Goal: Task Accomplishment & Management: Manage account settings

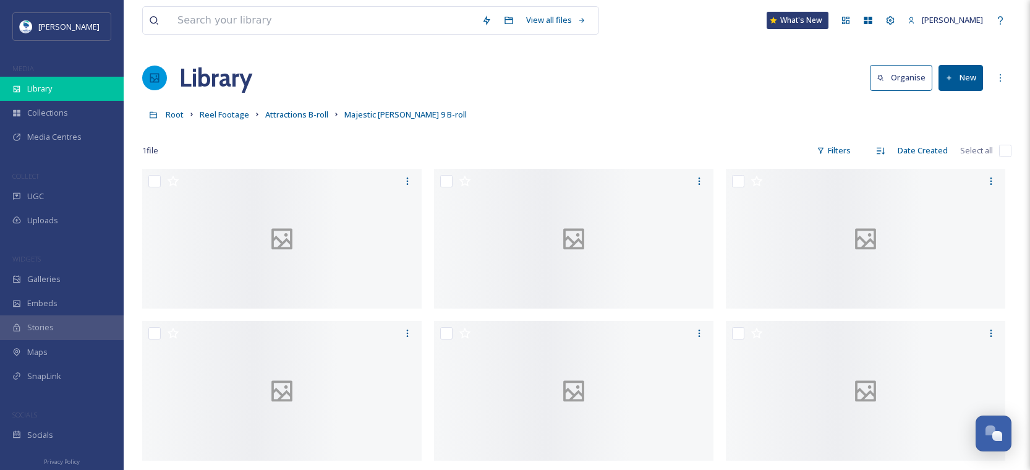
scroll to position [193, 0]
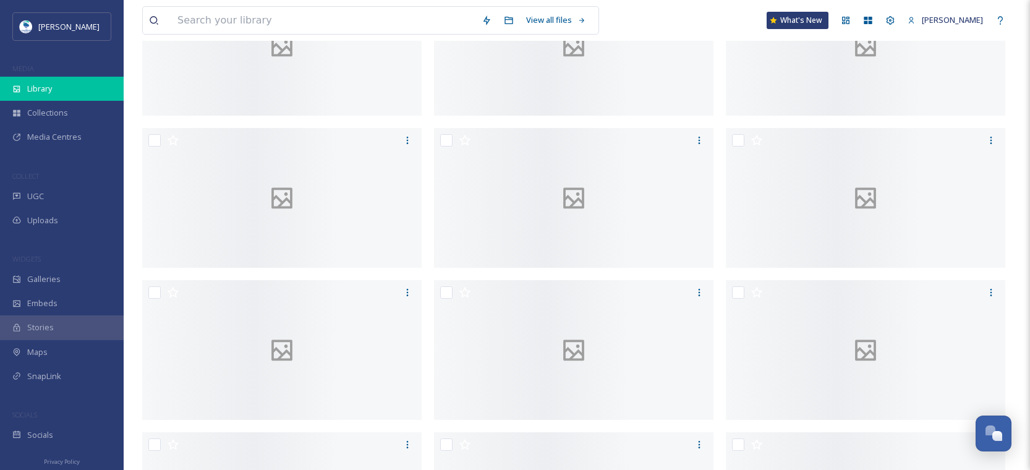
click at [53, 90] on div "Library" at bounding box center [62, 89] width 124 height 24
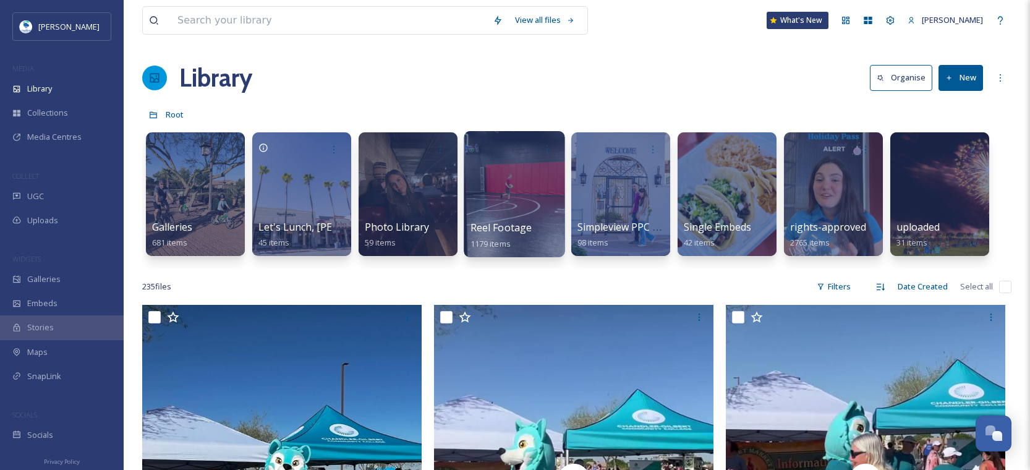
click at [531, 218] on div at bounding box center [514, 194] width 101 height 126
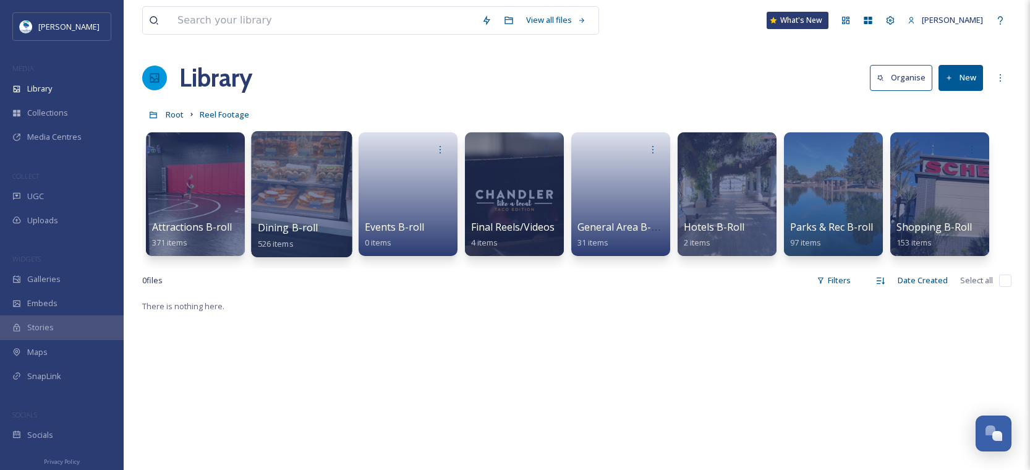
click at [327, 207] on div at bounding box center [301, 194] width 101 height 126
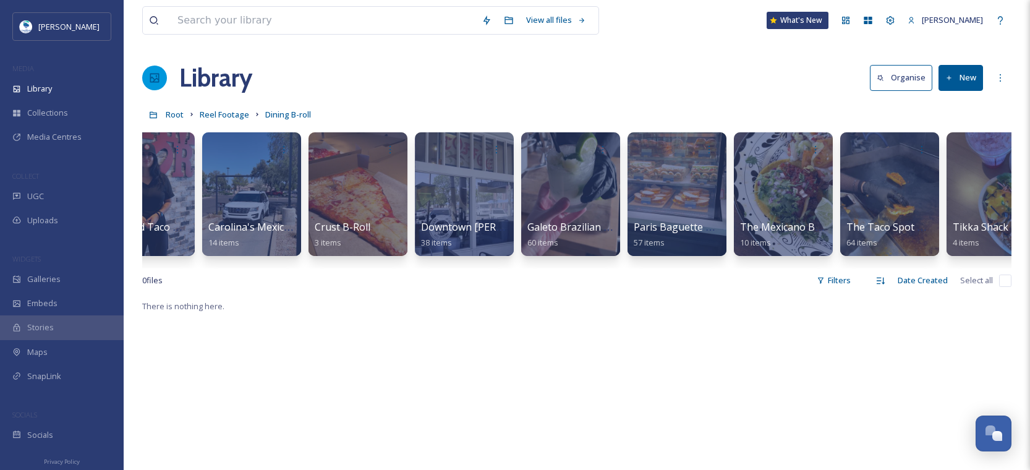
scroll to position [0, 265]
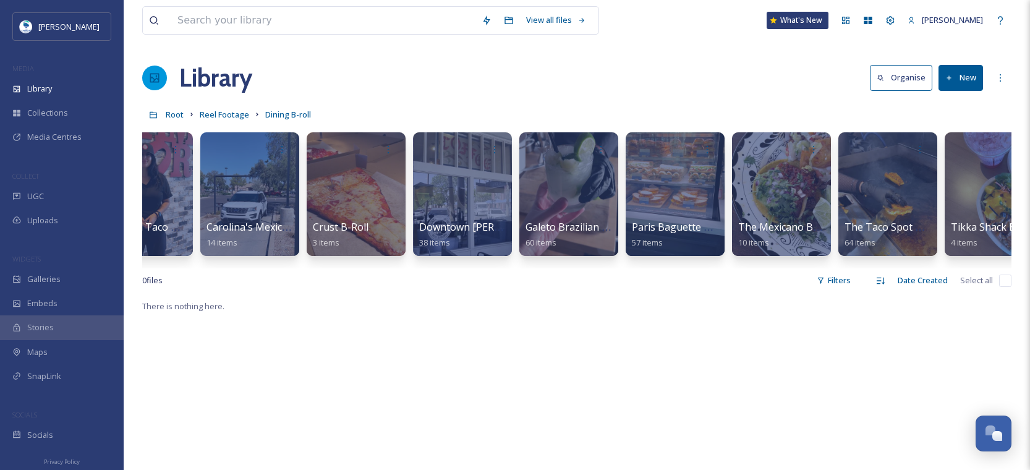
click at [954, 64] on div "Library Organise New" at bounding box center [576, 77] width 869 height 37
click at [955, 80] on button "New" at bounding box center [961, 77] width 45 height 25
click at [947, 158] on span "Folder" at bounding box center [946, 155] width 23 height 12
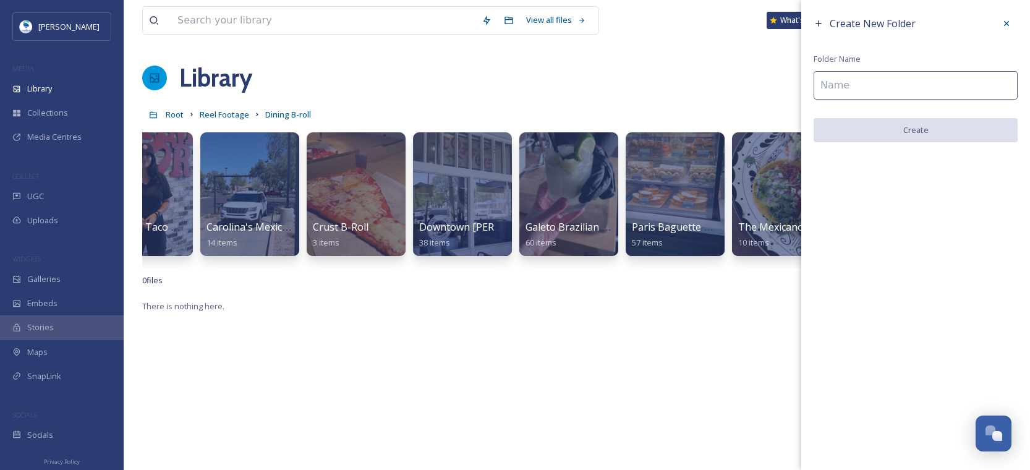
click at [874, 90] on input at bounding box center [916, 85] width 204 height 28
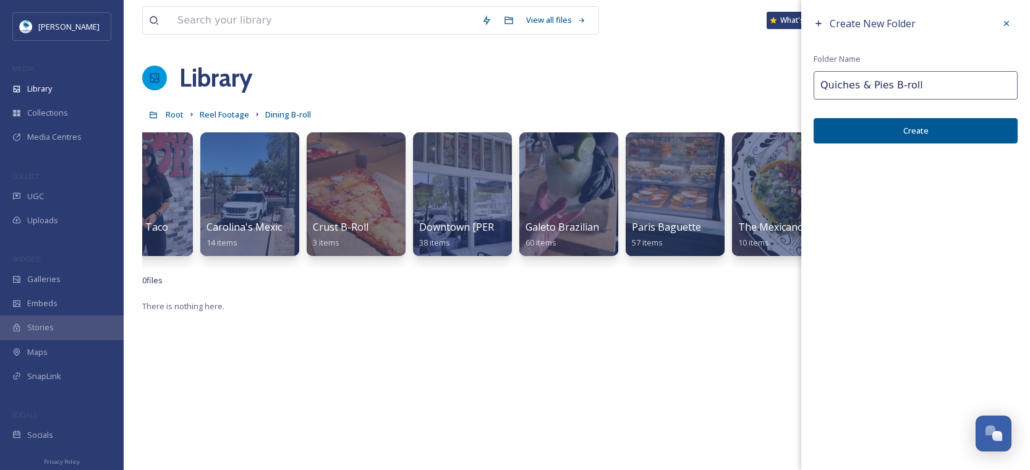
type input "Quiches & Pies B-roll"
click at [916, 127] on button "Create" at bounding box center [916, 130] width 204 height 25
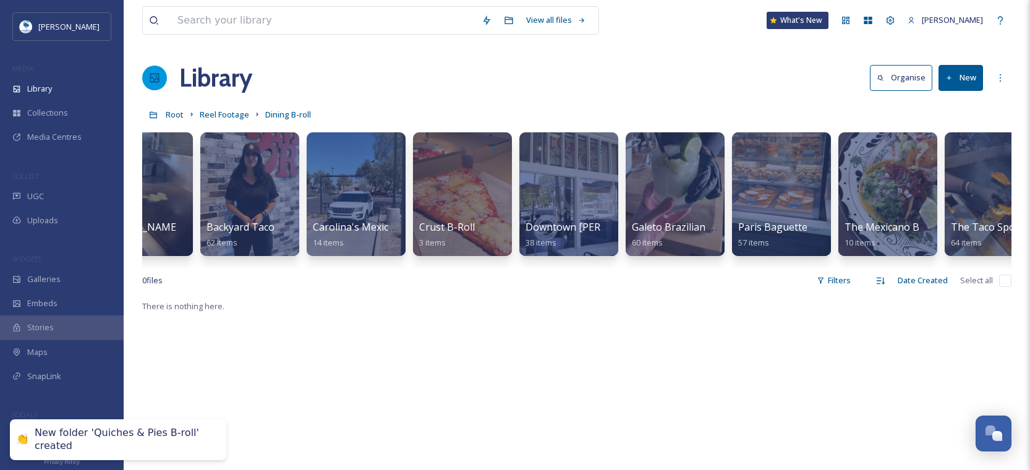
scroll to position [0, 0]
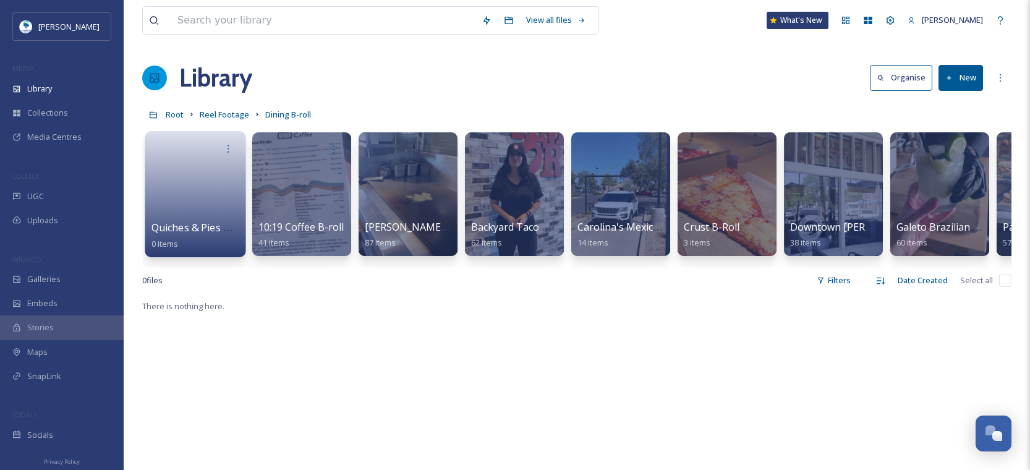
click at [213, 198] on link at bounding box center [195, 190] width 88 height 60
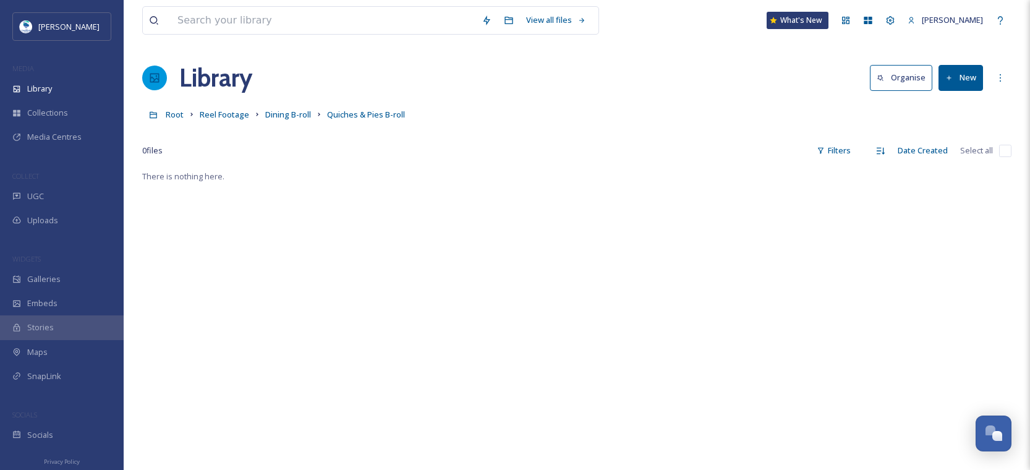
click at [973, 80] on button "New" at bounding box center [961, 77] width 45 height 25
click at [959, 108] on span "File Upload" at bounding box center [955, 107] width 41 height 12
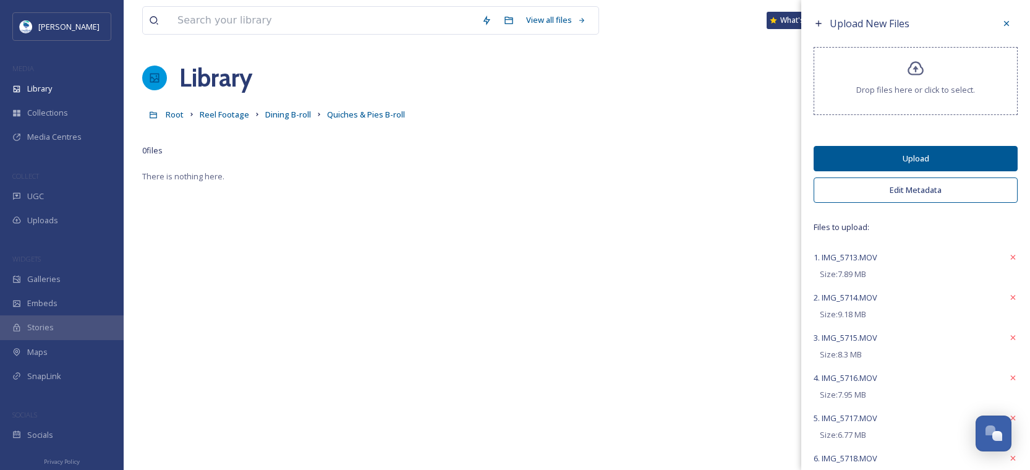
click at [900, 198] on button "Edit Metadata" at bounding box center [916, 189] width 204 height 25
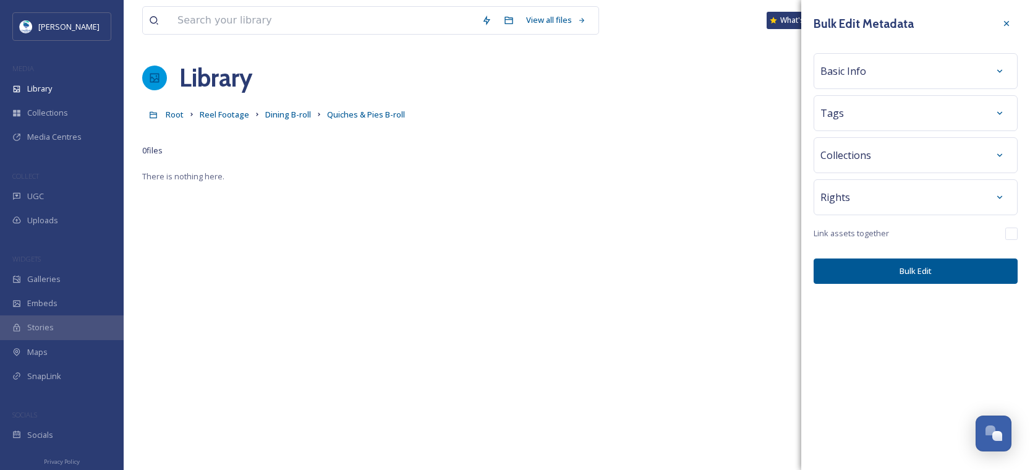
click at [866, 60] on div "Basic Info" at bounding box center [916, 71] width 190 height 22
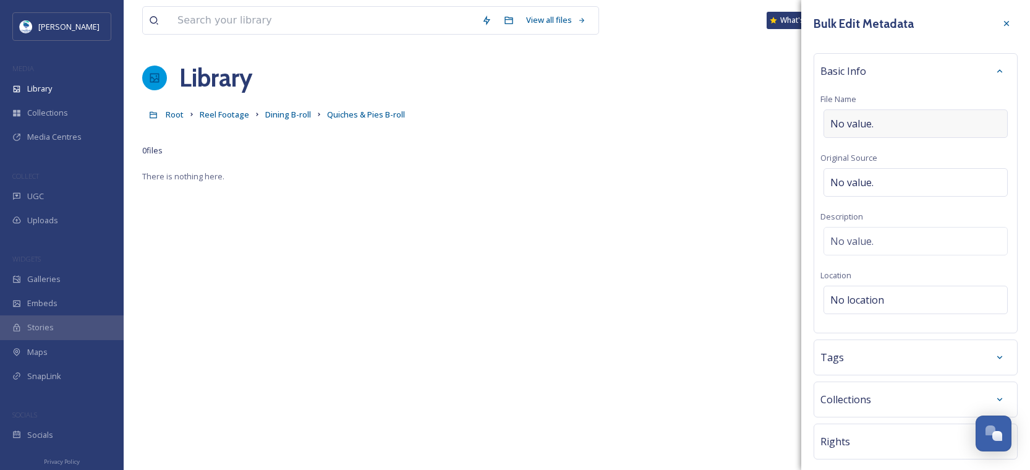
click at [861, 122] on span "No value." at bounding box center [851, 123] width 43 height 15
type input "Quiches & Pies"
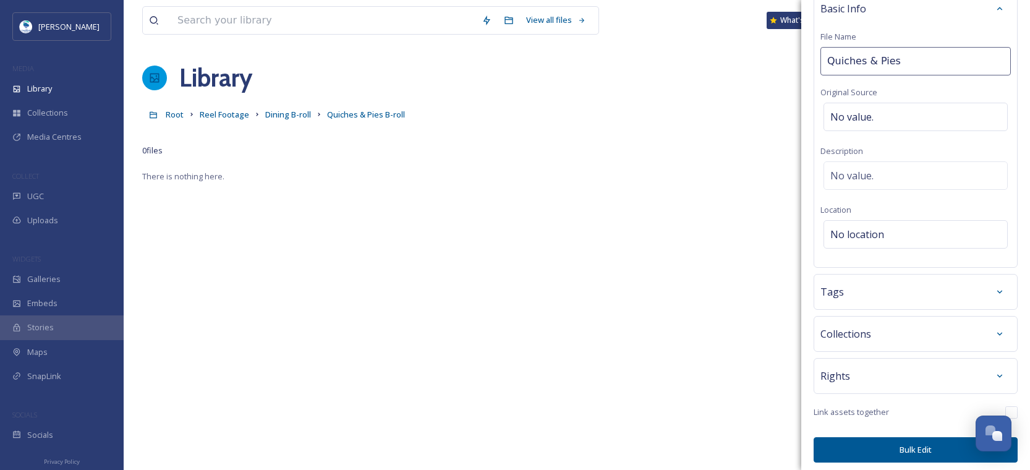
scroll to position [67, 0]
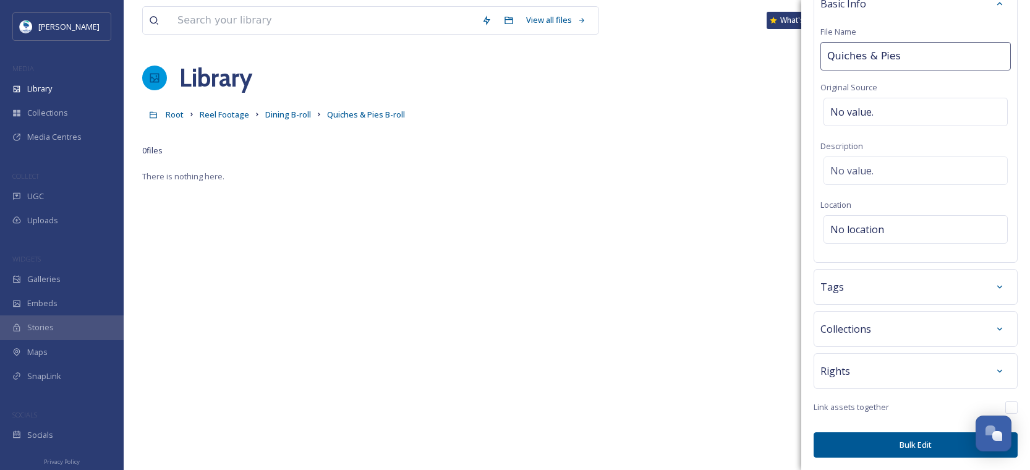
click at [880, 286] on div "Tags" at bounding box center [916, 287] width 190 height 22
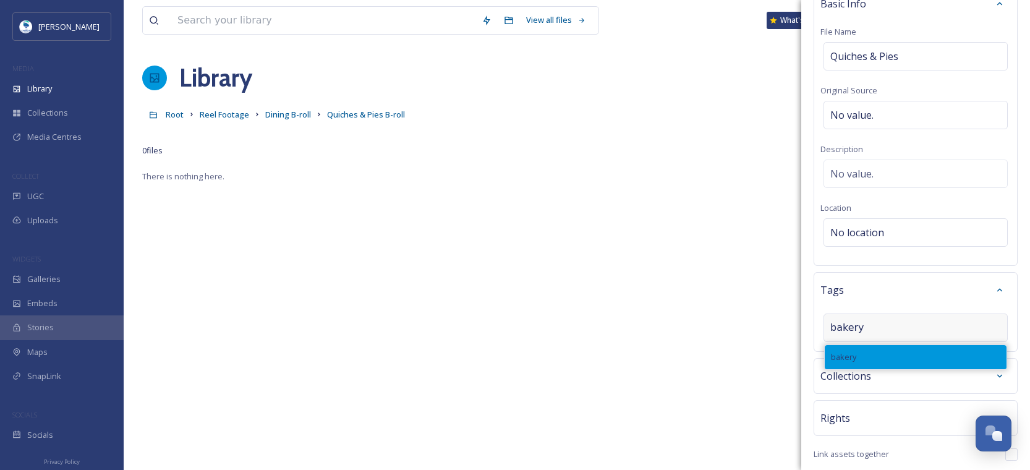
type input "bakery"
click at [865, 354] on div "bakery" at bounding box center [916, 357] width 182 height 24
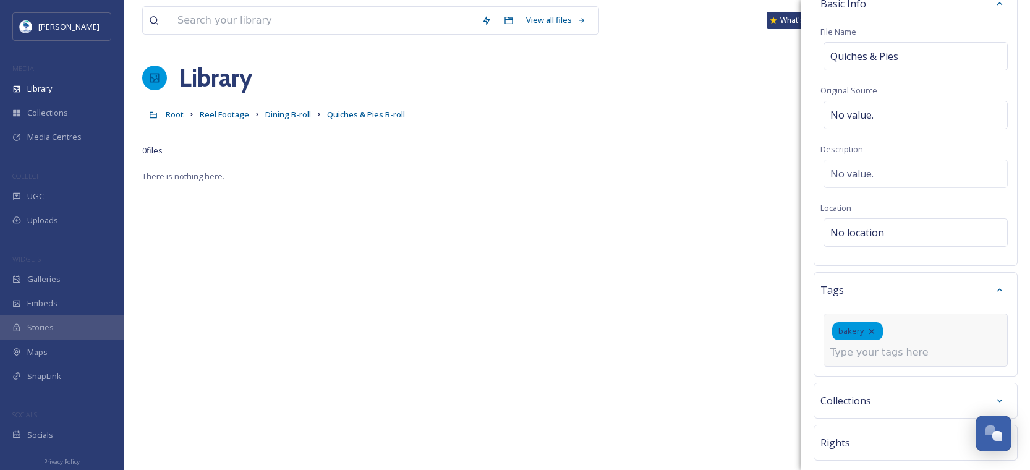
click at [887, 350] on input at bounding box center [892, 352] width 124 height 15
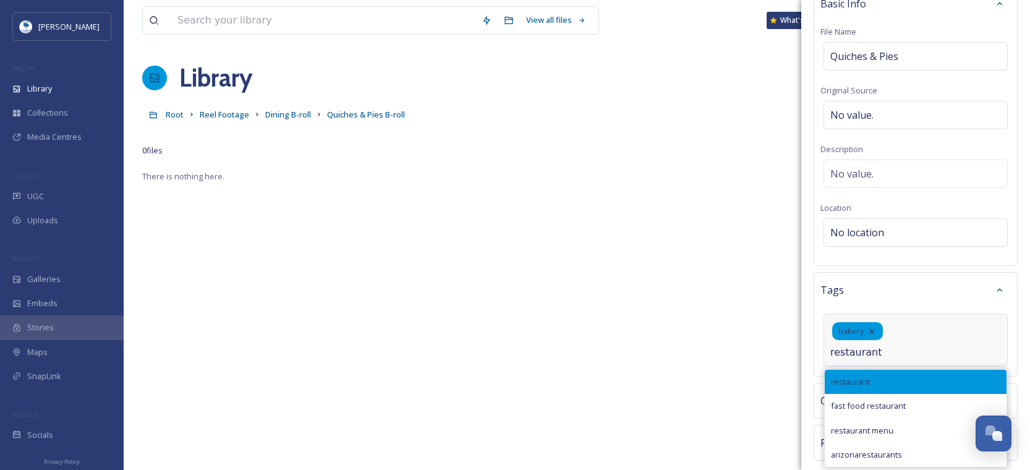
type input "restaurant"
click at [897, 374] on div "restaurant" at bounding box center [916, 382] width 182 height 24
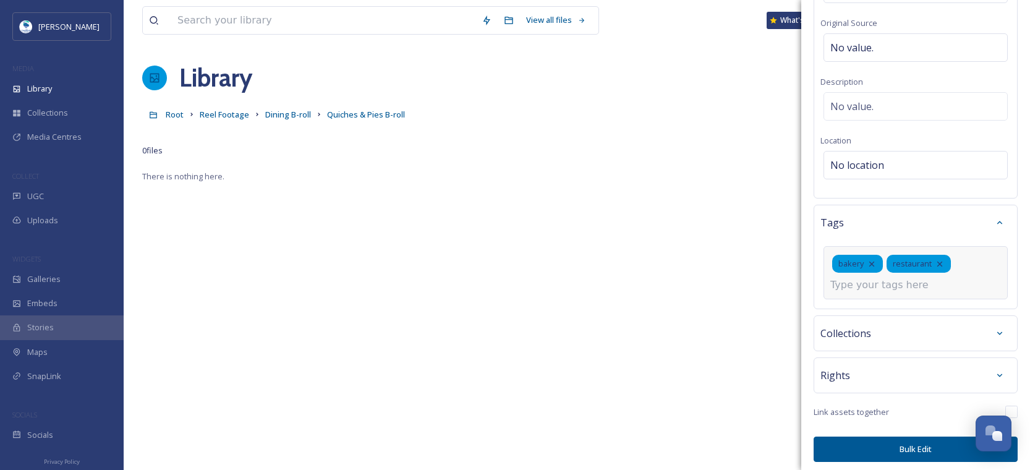
scroll to position [139, 0]
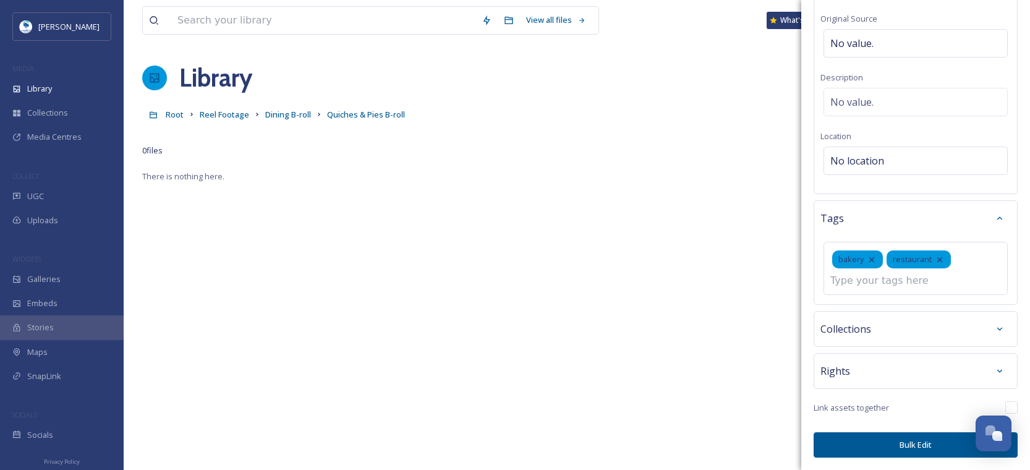
click at [911, 452] on button "Bulk Edit" at bounding box center [916, 444] width 204 height 25
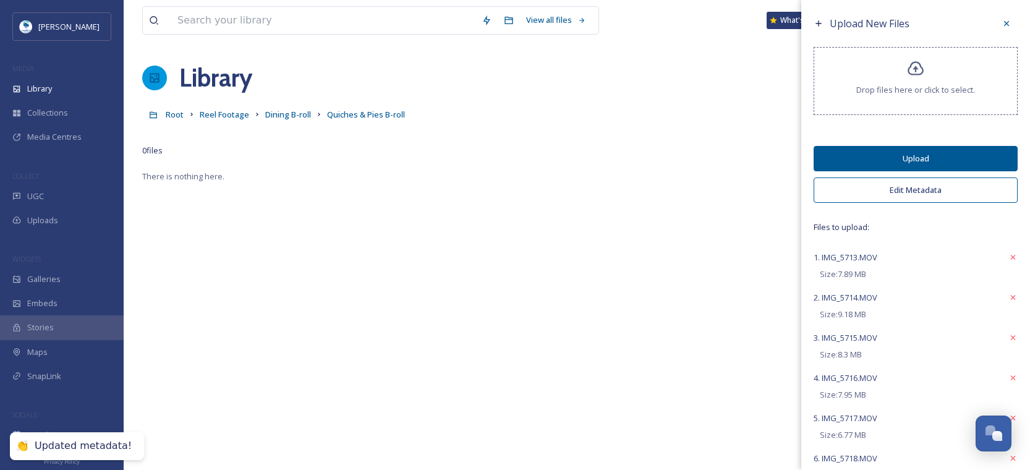
click at [922, 151] on button "Upload" at bounding box center [916, 158] width 204 height 25
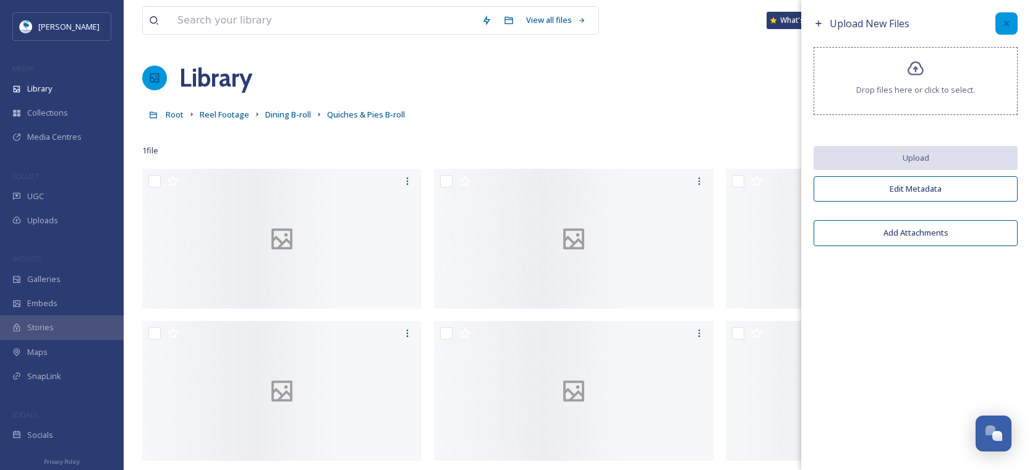
click at [1005, 18] on div at bounding box center [1006, 23] width 22 height 22
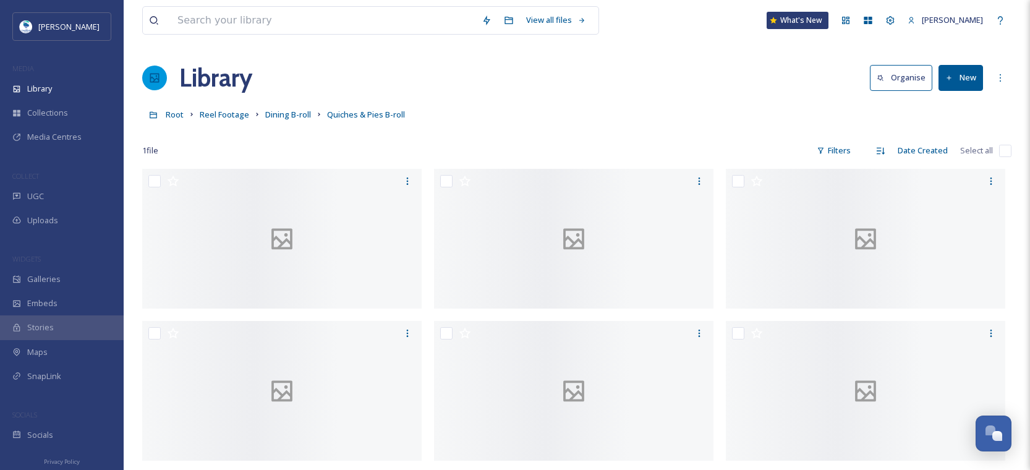
click at [949, 83] on button "New" at bounding box center [961, 77] width 45 height 25
click at [947, 108] on span "File Upload" at bounding box center [955, 107] width 41 height 12
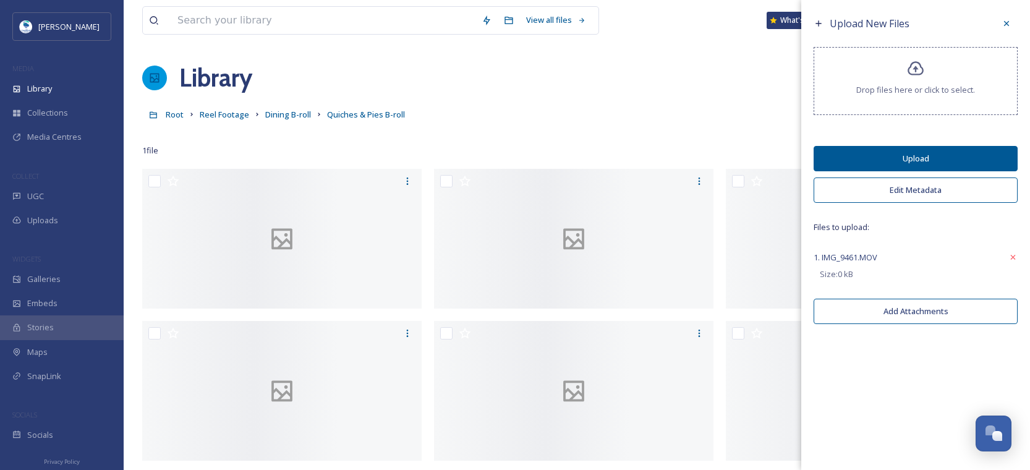
click at [888, 195] on button "Edit Metadata" at bounding box center [916, 189] width 204 height 25
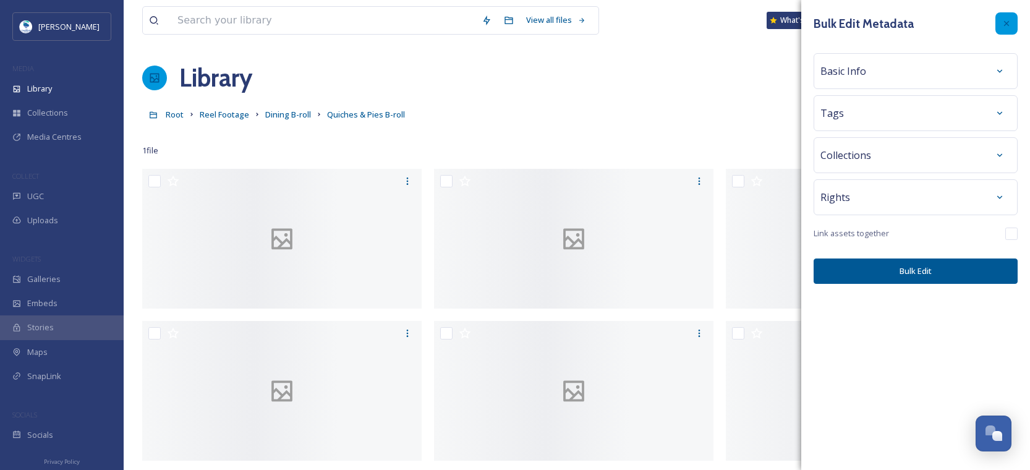
click at [1004, 30] on div at bounding box center [1006, 23] width 22 height 22
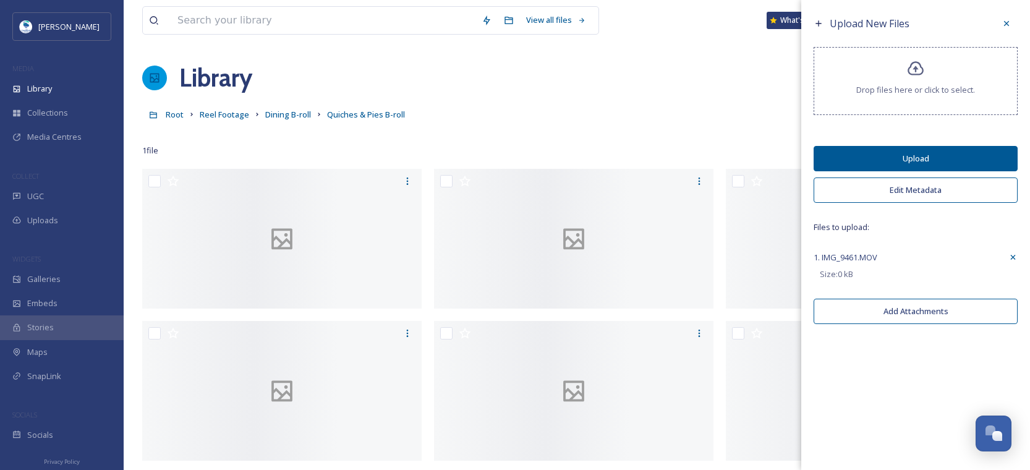
click at [1015, 255] on icon at bounding box center [1012, 257] width 9 height 10
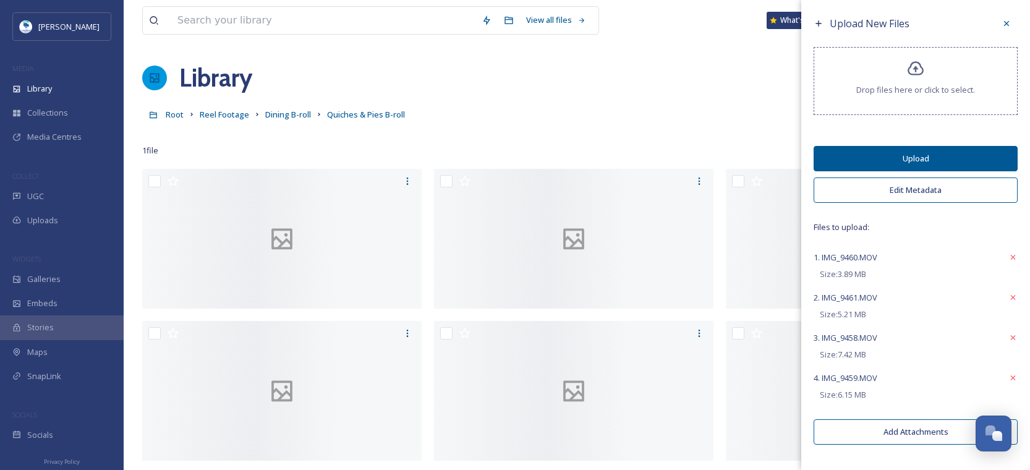
click at [943, 194] on button "Edit Metadata" at bounding box center [916, 189] width 204 height 25
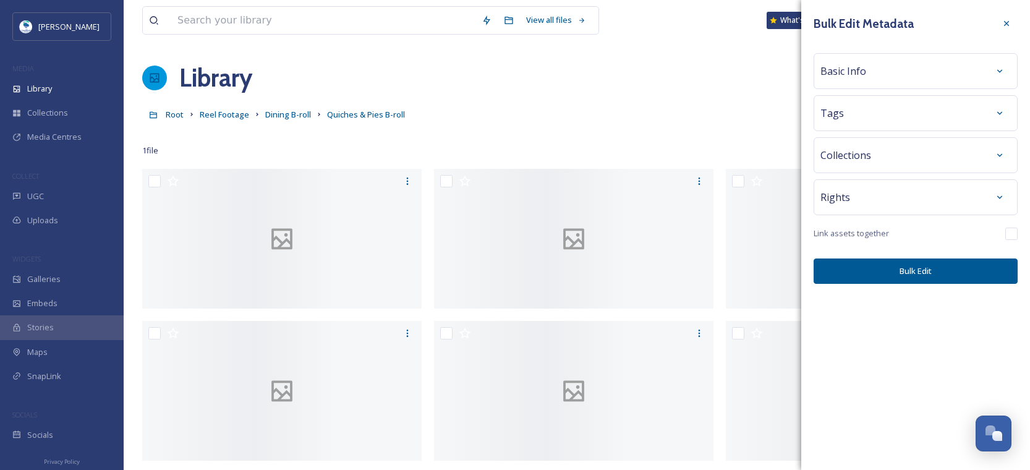
click at [885, 72] on div "Basic Info" at bounding box center [916, 71] width 190 height 22
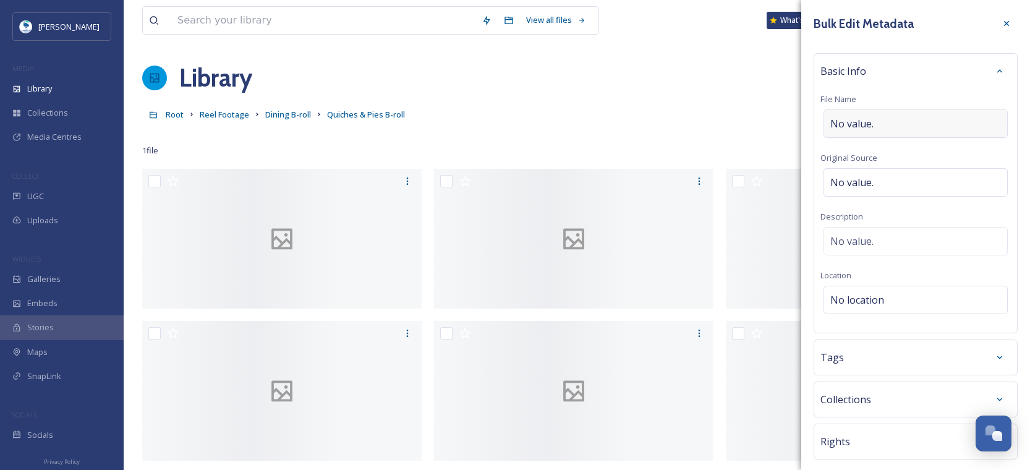
click at [887, 116] on div "No value." at bounding box center [916, 123] width 184 height 28
type input "Quiches & Pie Fall Decor"
click at [864, 364] on div "Tags" at bounding box center [916, 354] width 190 height 22
type input "fall"
click at [879, 394] on icon at bounding box center [879, 399] width 10 height 10
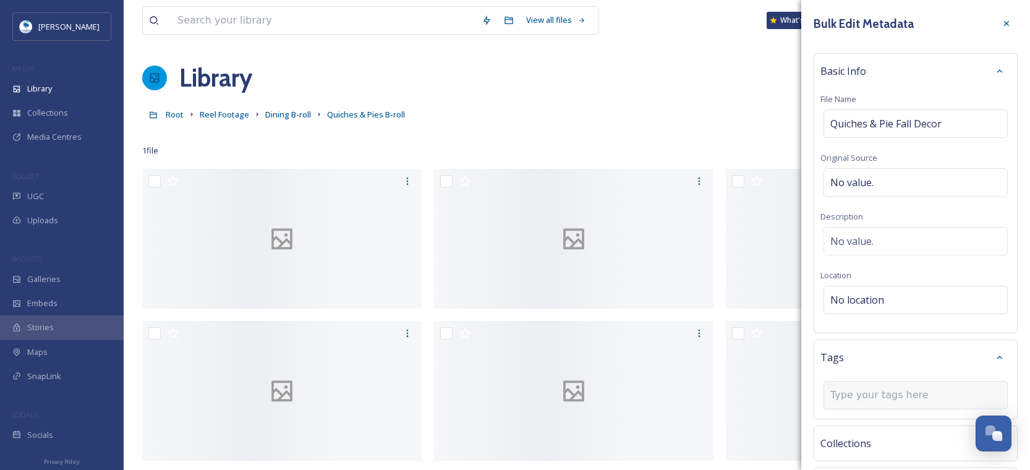
click at [879, 403] on div at bounding box center [916, 395] width 184 height 28
click at [880, 396] on input at bounding box center [892, 395] width 124 height 15
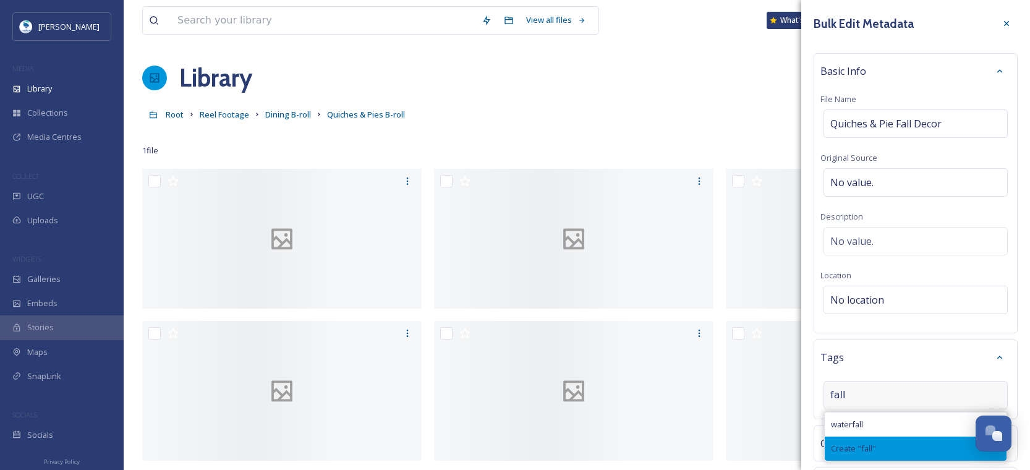
type input "fall"
click at [867, 448] on span "Create " fall "" at bounding box center [853, 449] width 45 height 12
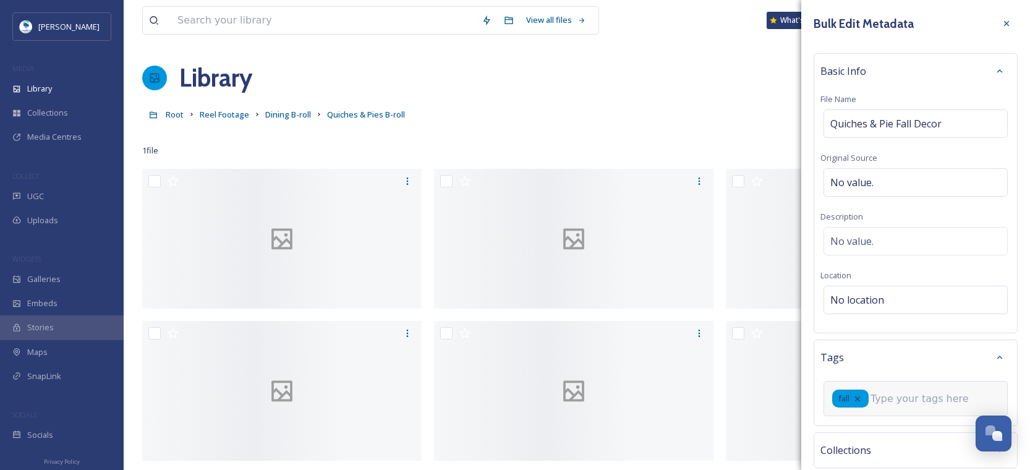
click at [901, 399] on input at bounding box center [933, 398] width 124 height 15
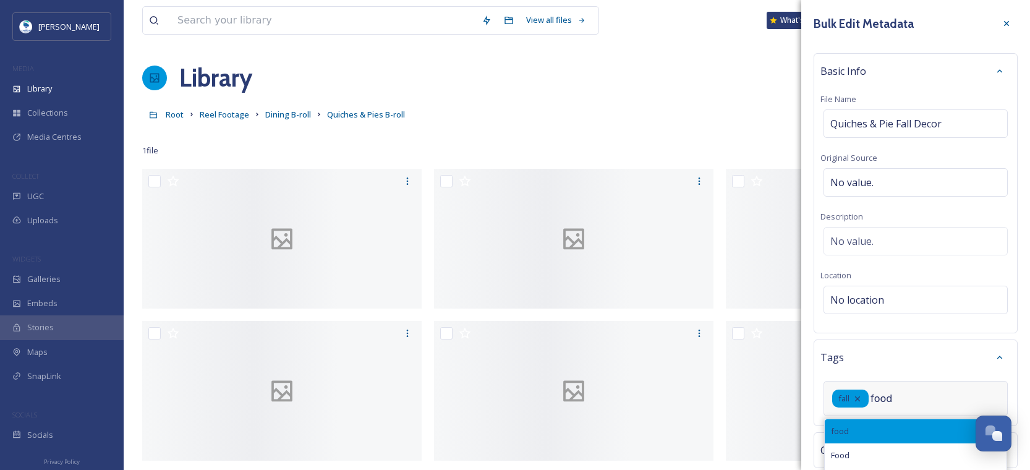
type input "food"
click at [881, 430] on div "food" at bounding box center [916, 431] width 182 height 24
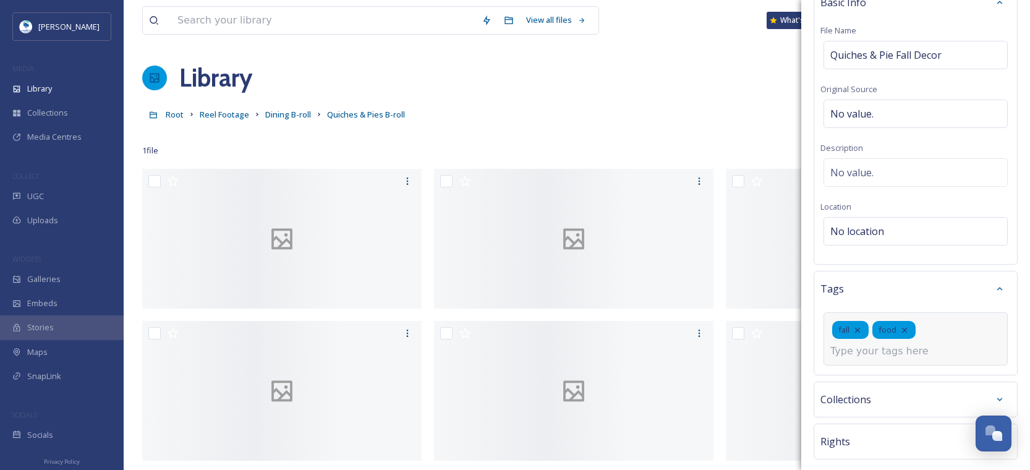
scroll to position [139, 0]
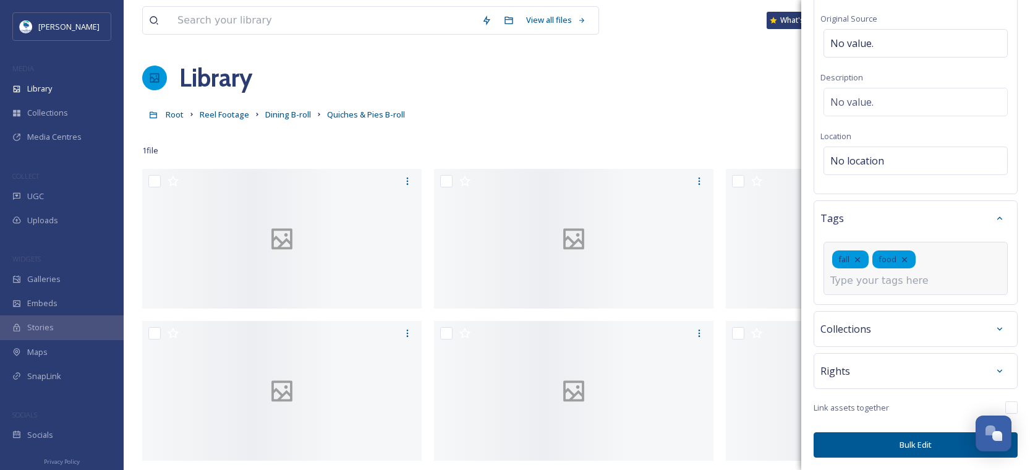
click at [901, 445] on button "Bulk Edit" at bounding box center [916, 444] width 204 height 25
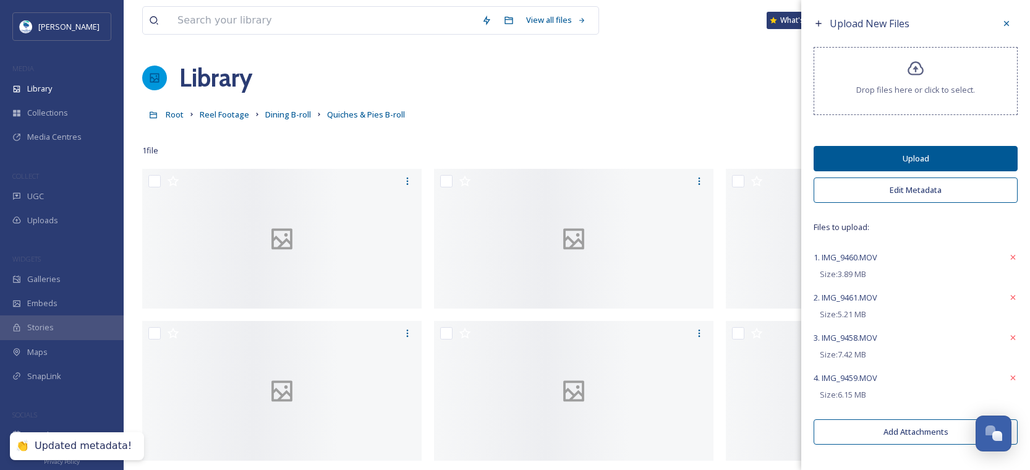
click at [950, 155] on button "Upload" at bounding box center [916, 158] width 204 height 25
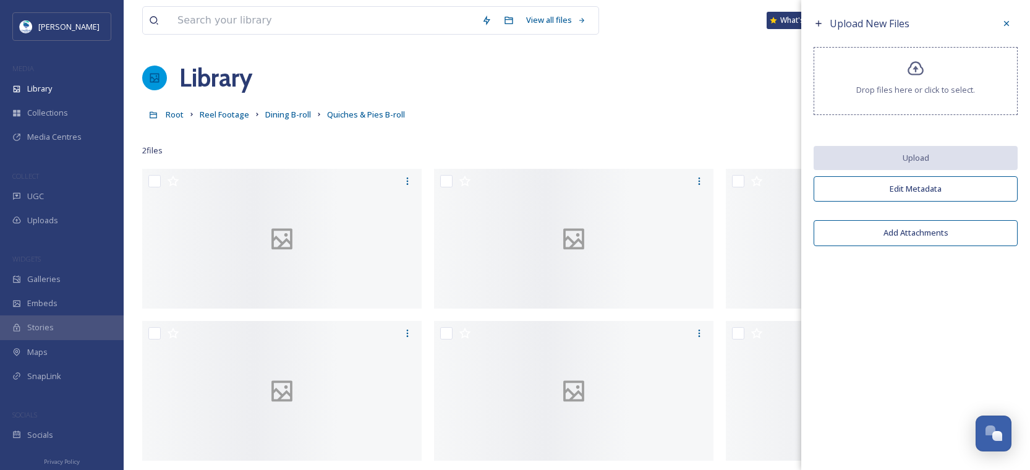
click at [944, 369] on div "Upload New Files Drop files here or click to select. Upload Edit Metadata Add A…" at bounding box center [915, 235] width 229 height 470
click at [1005, 22] on icon at bounding box center [1007, 24] width 10 height 10
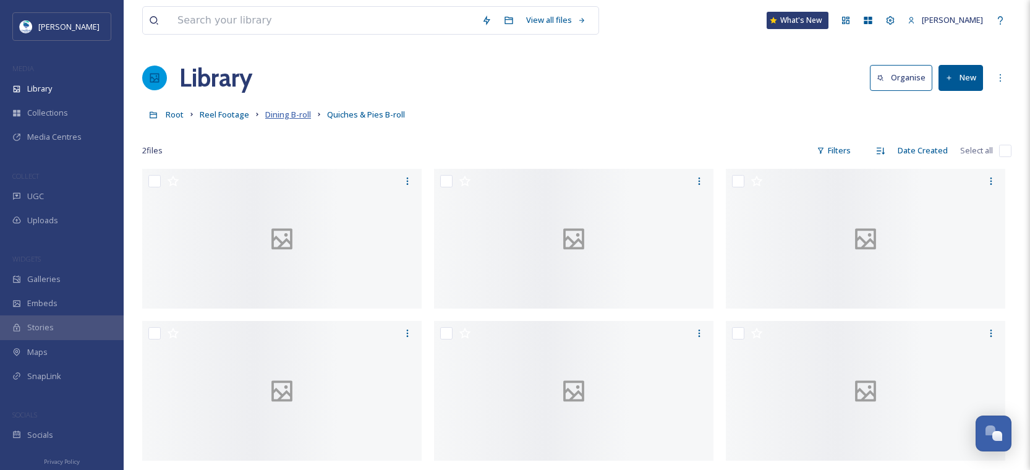
click at [288, 114] on span "Dining B-roll" at bounding box center [288, 114] width 46 height 11
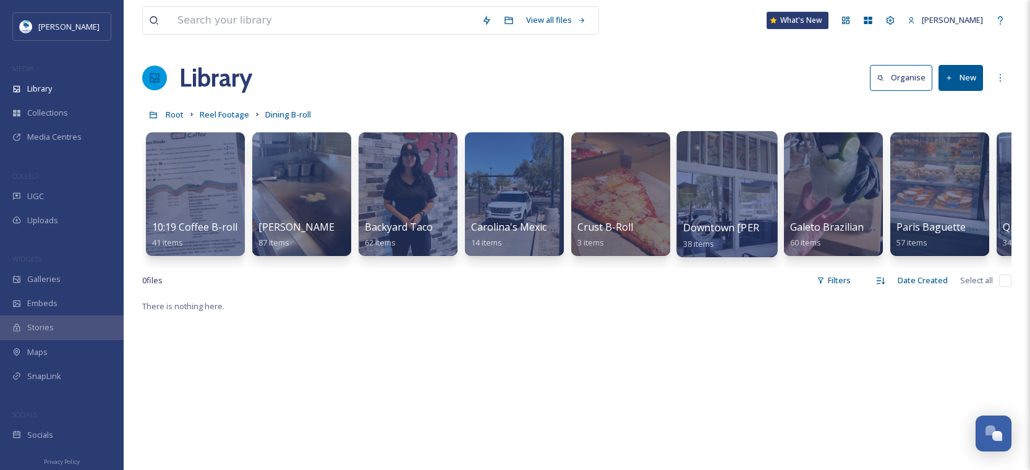
click at [751, 216] on div at bounding box center [726, 194] width 101 height 126
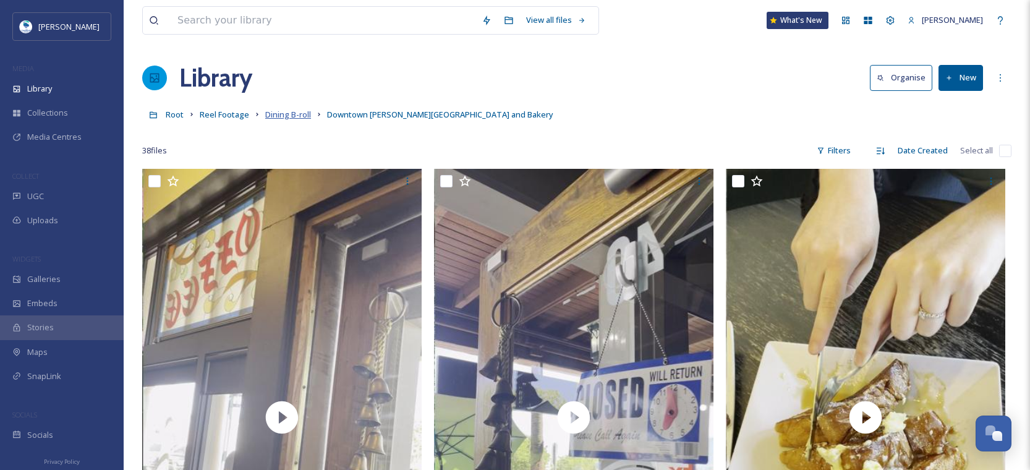
click at [271, 113] on span "Dining B-roll" at bounding box center [288, 114] width 46 height 11
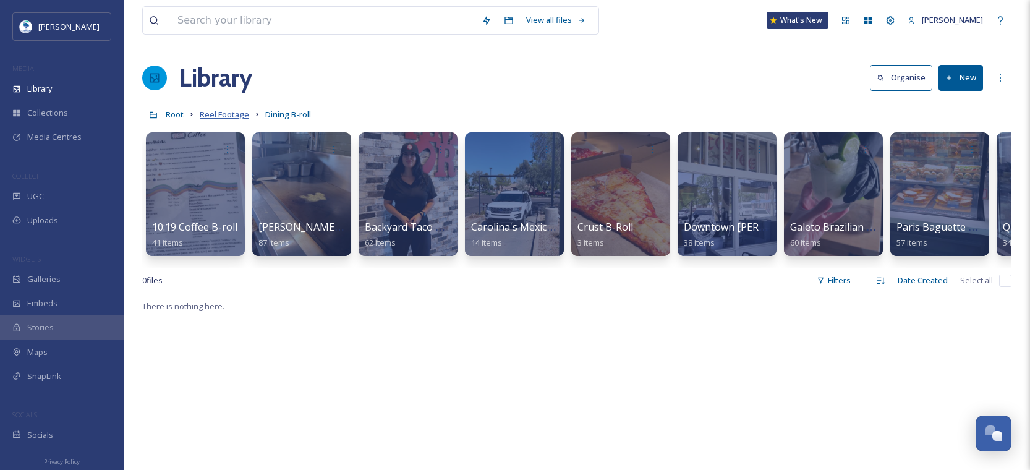
click at [242, 114] on span "Reel Footage" at bounding box center [224, 114] width 49 height 11
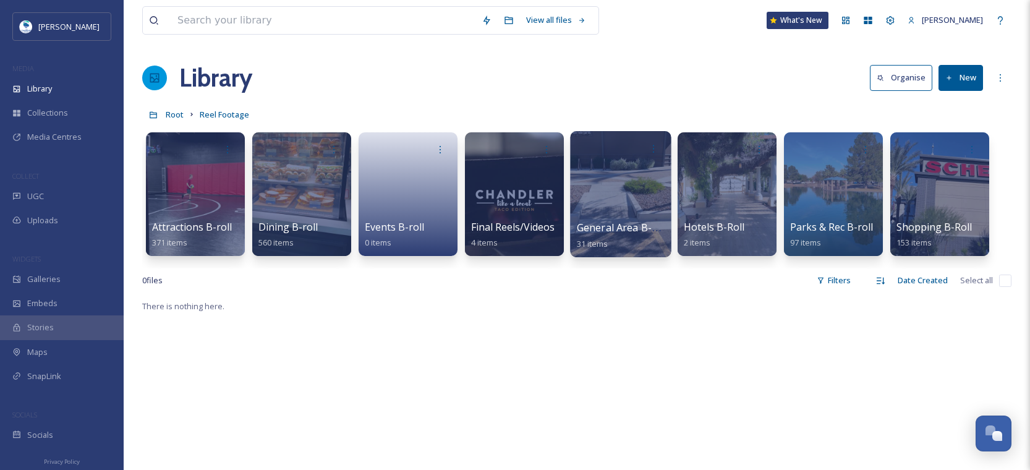
click at [638, 179] on div at bounding box center [620, 194] width 101 height 126
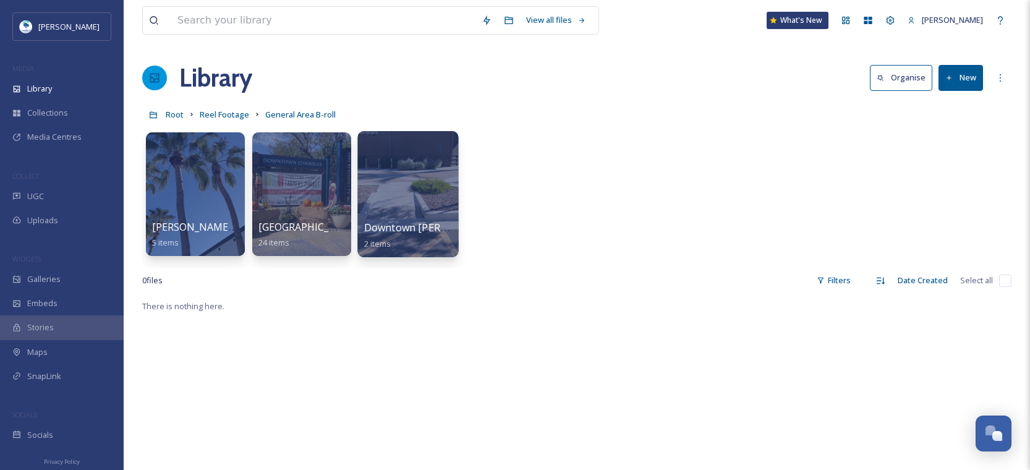
click at [425, 215] on div at bounding box center [407, 194] width 101 height 126
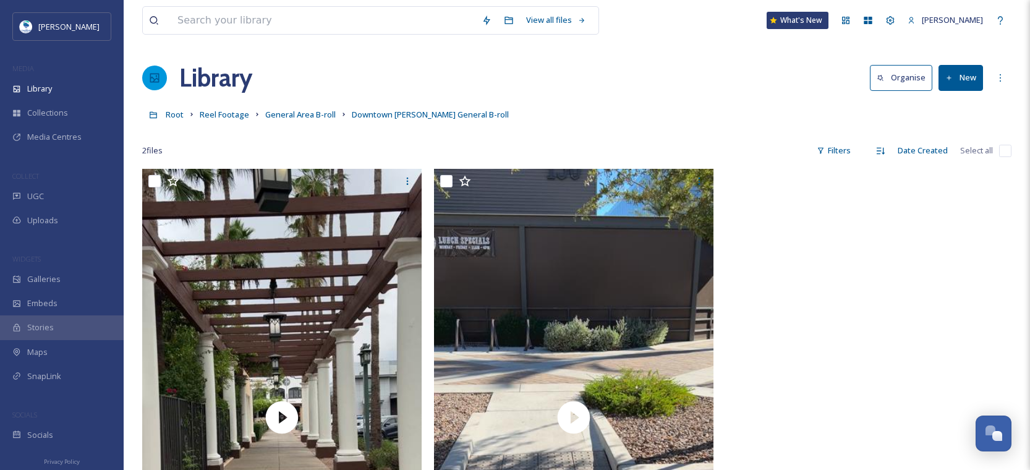
click at [973, 76] on button "New" at bounding box center [961, 77] width 45 height 25
click at [932, 106] on div "File Upload" at bounding box center [948, 107] width 70 height 24
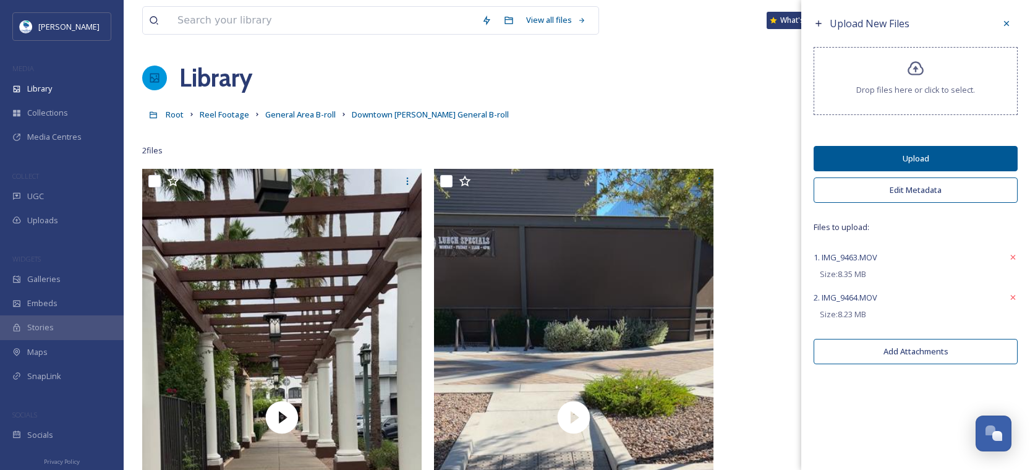
click at [902, 192] on button "Edit Metadata" at bounding box center [916, 189] width 204 height 25
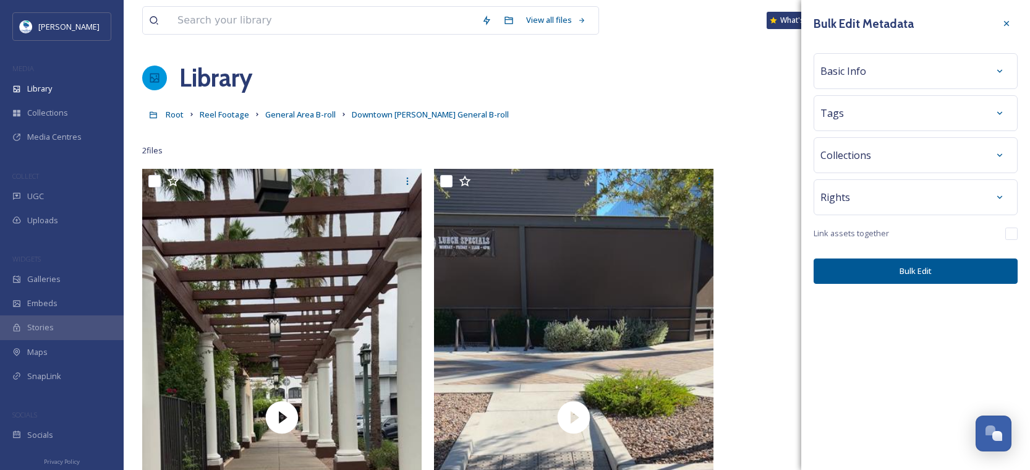
click at [872, 70] on div "Basic Info" at bounding box center [916, 71] width 190 height 22
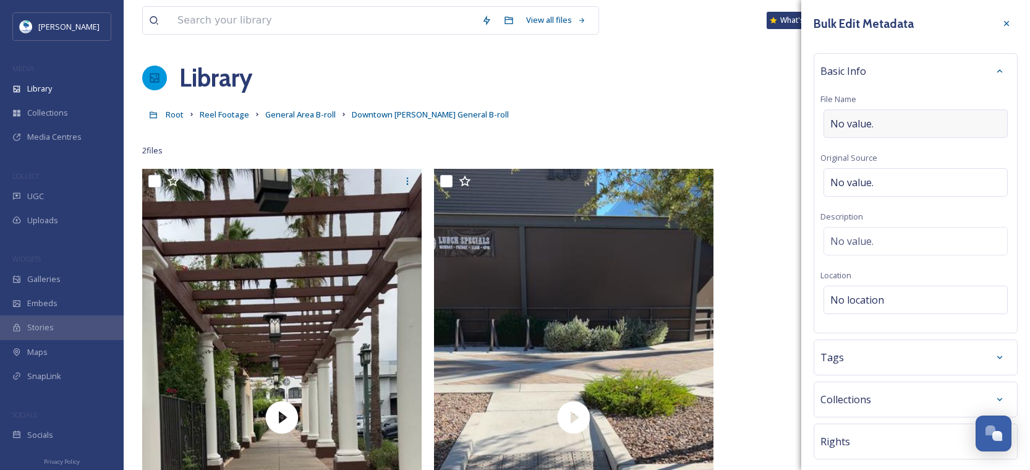
click at [863, 120] on span "No value." at bounding box center [851, 123] width 43 height 15
type input "Downtown [PERSON_NAME] Fall Decor 2025"
click at [865, 365] on div "Tags" at bounding box center [916, 354] width 204 height 36
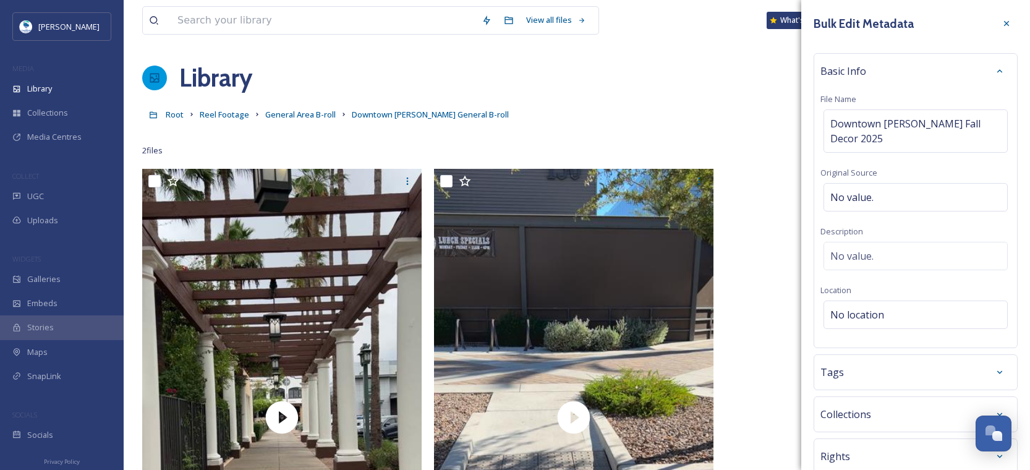
click at [860, 372] on div "Tags" at bounding box center [916, 372] width 190 height 22
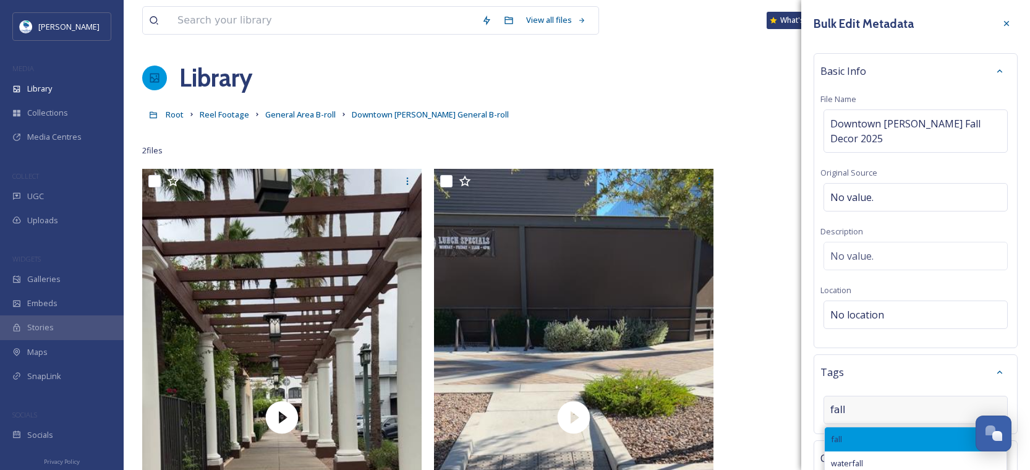
type input "fall"
click at [863, 443] on div "fall" at bounding box center [916, 439] width 182 height 24
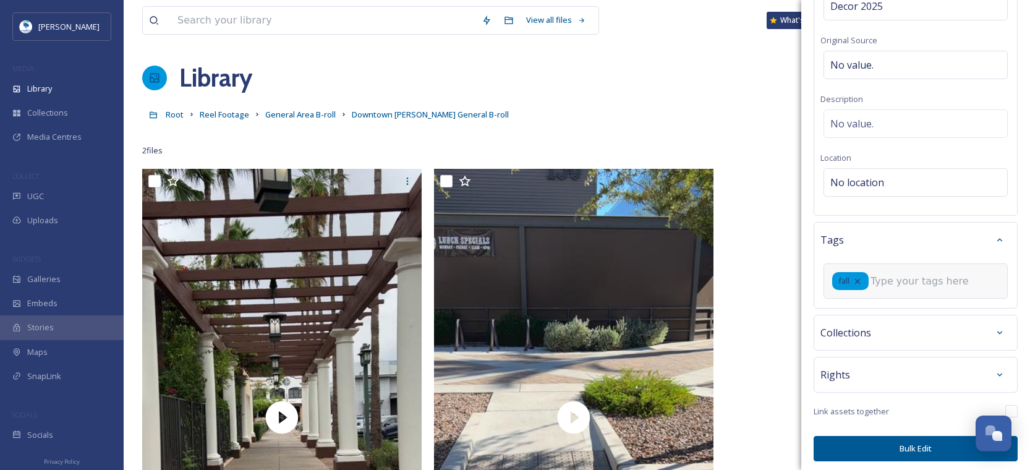
scroll to position [136, 0]
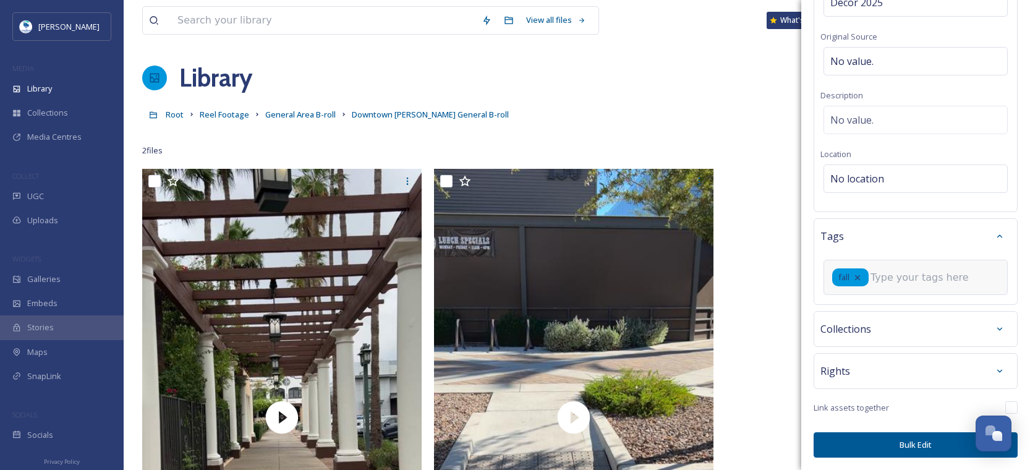
click at [860, 447] on button "Bulk Edit" at bounding box center [916, 444] width 204 height 25
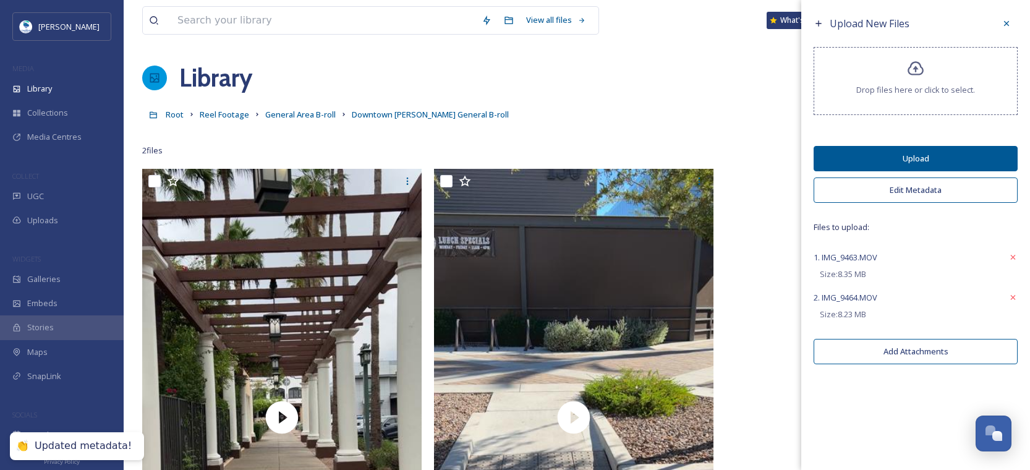
click at [931, 156] on button "Upload" at bounding box center [916, 158] width 204 height 25
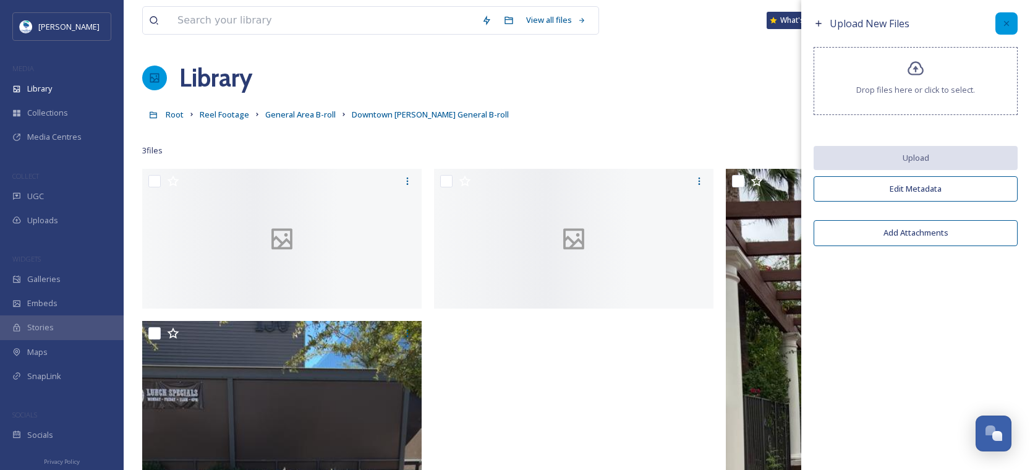
click at [1005, 19] on icon at bounding box center [1007, 24] width 10 height 10
